Goal: Find specific page/section: Find specific page/section

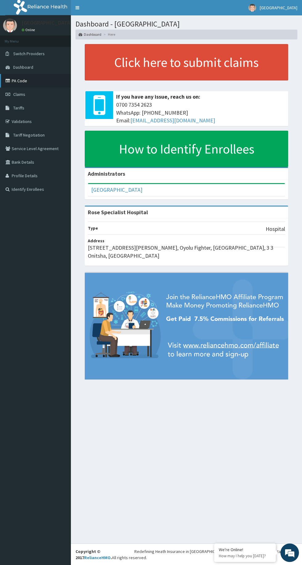
click at [36, 81] on link "PA Code" at bounding box center [35, 81] width 71 height 14
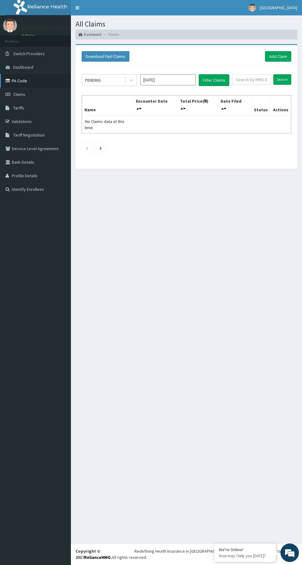
click at [23, 81] on link "PA Code" at bounding box center [35, 81] width 71 height 14
